Goal: Transaction & Acquisition: Purchase product/service

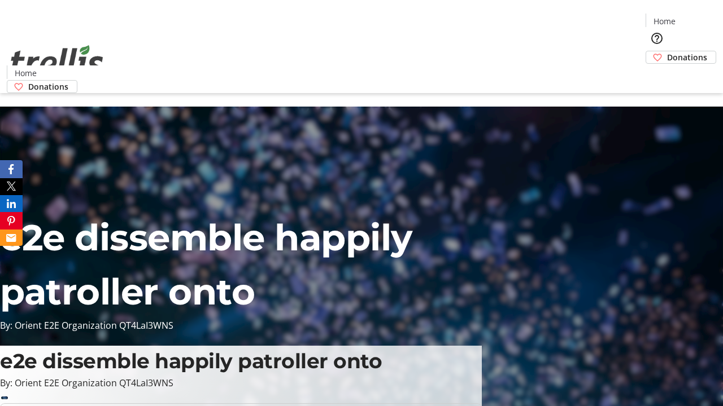
click at [667, 51] on span "Donations" at bounding box center [687, 57] width 40 height 12
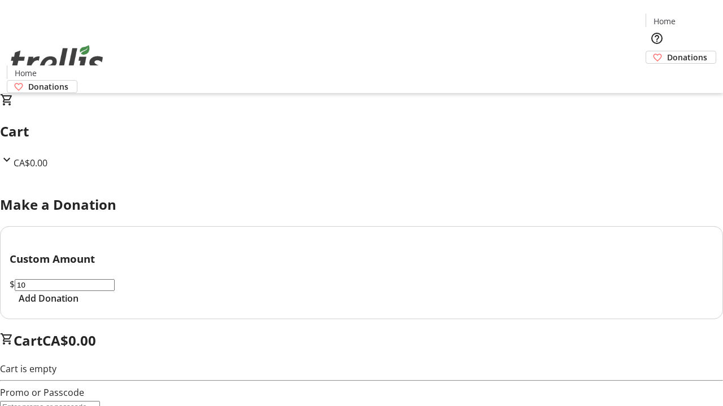
click at [78, 305] on span "Add Donation" at bounding box center [49, 299] width 60 height 14
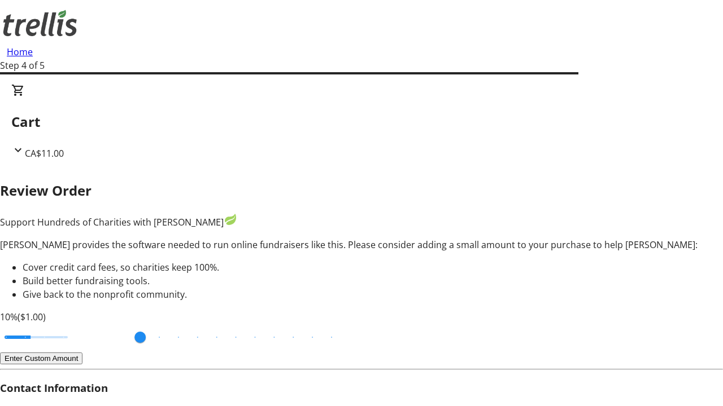
click at [82, 353] on button "Enter Custom Amount" at bounding box center [41, 359] width 82 height 12
